Goal: Find specific page/section

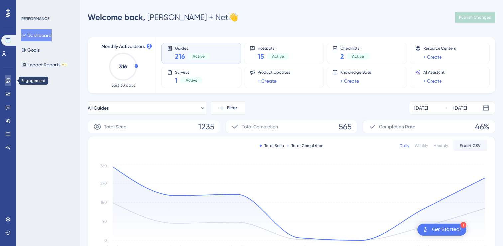
click at [8, 83] on link at bounding box center [7, 80] width 5 height 11
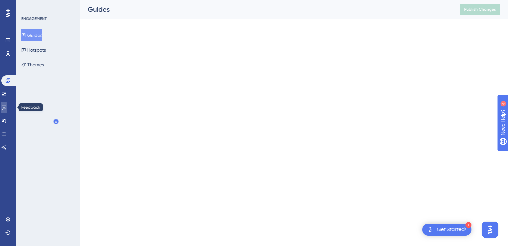
click at [7, 108] on icon at bounding box center [3, 106] width 5 height 5
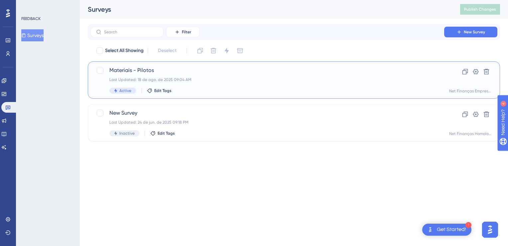
click at [176, 75] on div "Materiais - Pilotos Last Updated: [DATE] 09:04 AM Active Edit Tags" at bounding box center [267, 79] width 316 height 27
